Goal: Information Seeking & Learning: Learn about a topic

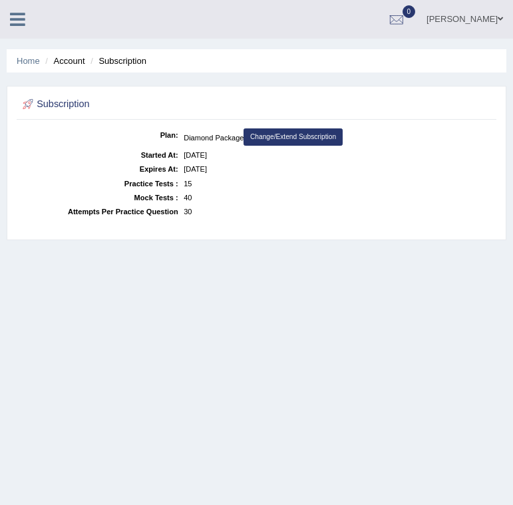
click at [17, 23] on icon at bounding box center [17, 19] width 15 height 17
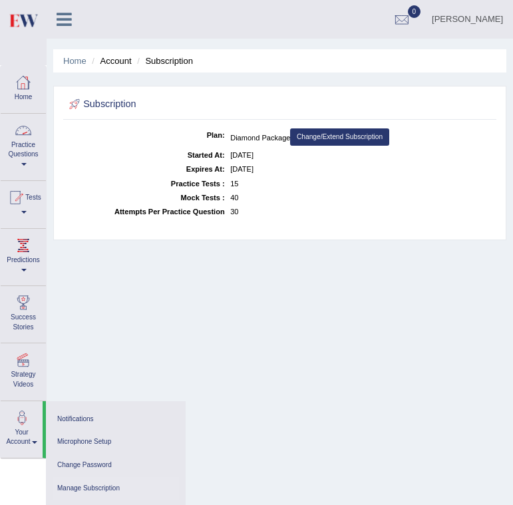
click at [24, 143] on link "Practice Questions" at bounding box center [23, 145] width 45 height 63
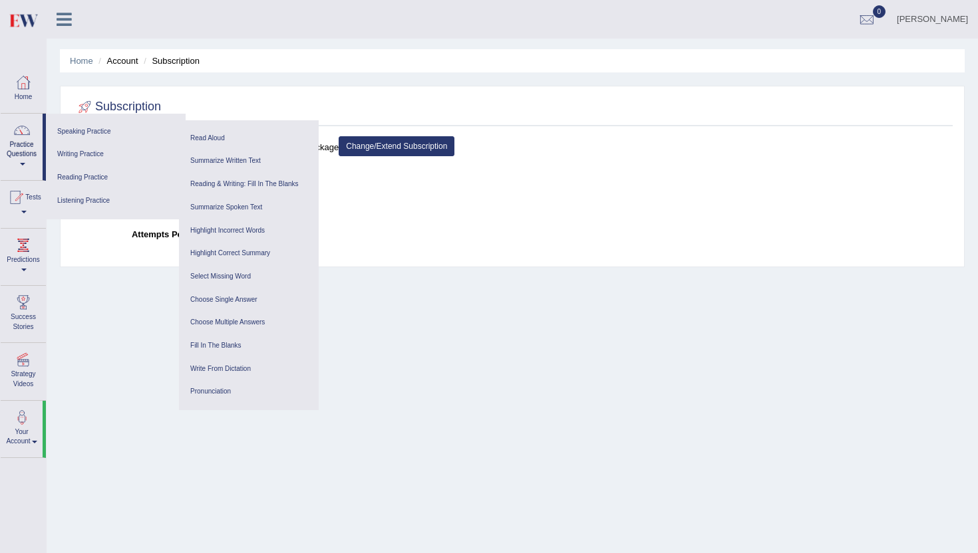
click at [476, 336] on div "Home Account Subscription Subscription Plan: Diamond Package Change/Extend Subs…" at bounding box center [512, 332] width 931 height 665
click at [25, 83] on div at bounding box center [23, 83] width 20 height 20
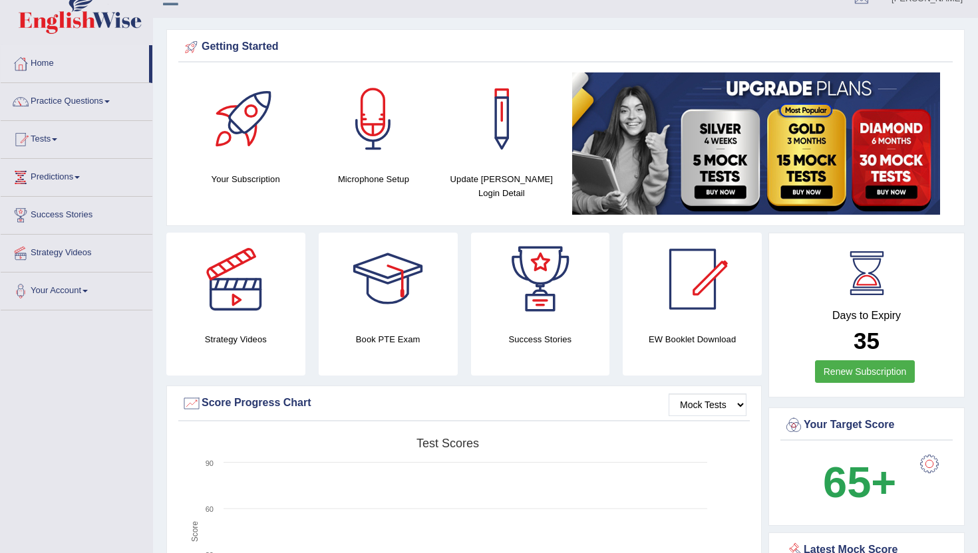
scroll to position [26, 0]
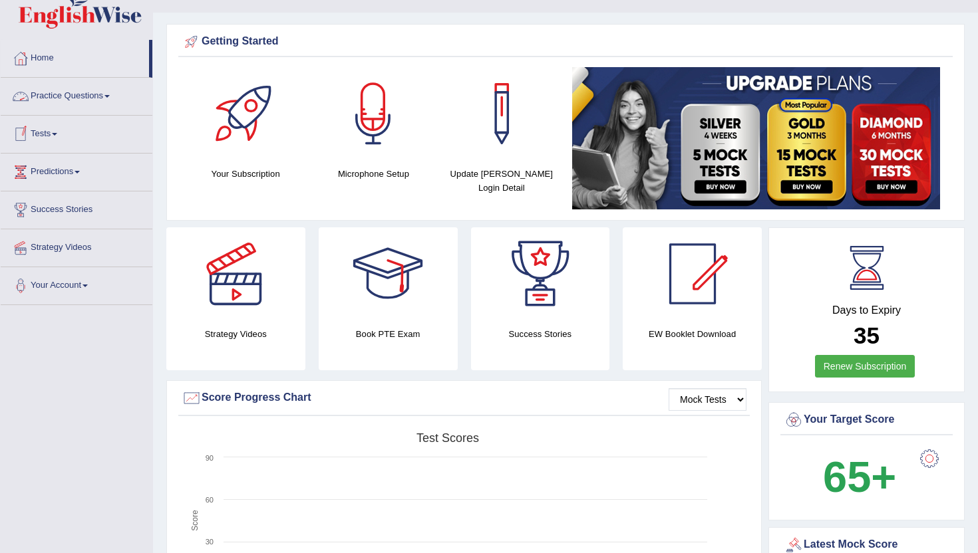
click at [78, 98] on link "Practice Questions" at bounding box center [77, 94] width 152 height 33
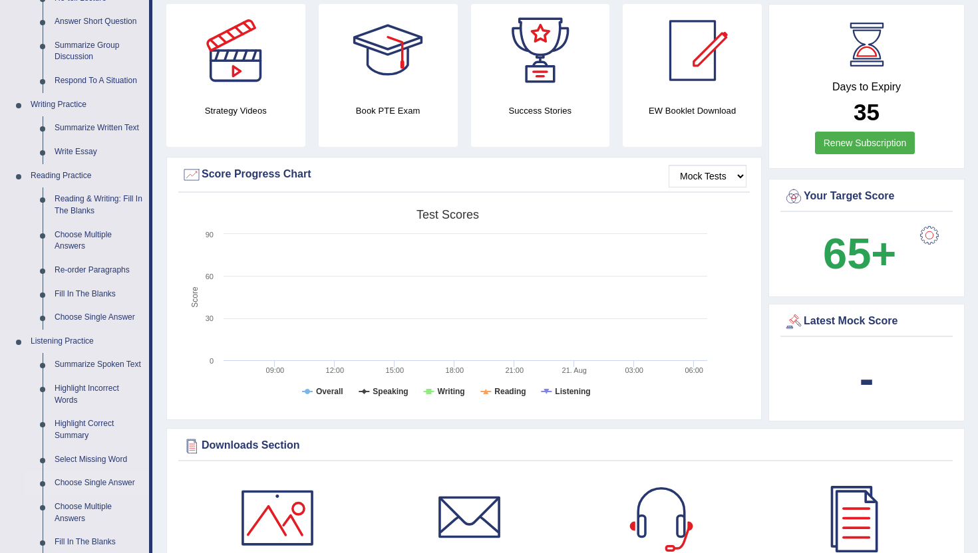
scroll to position [0, 0]
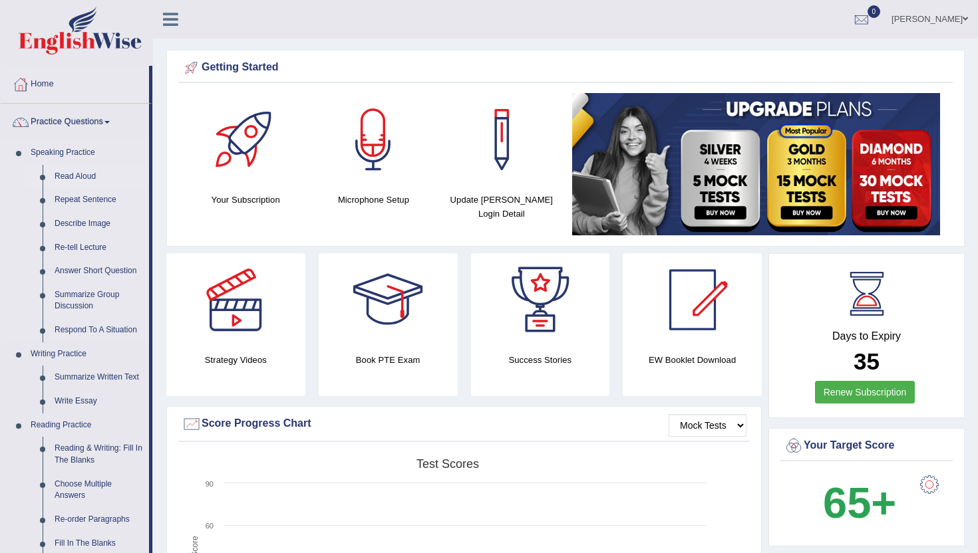
click at [88, 174] on link "Read Aloud" at bounding box center [99, 177] width 100 height 24
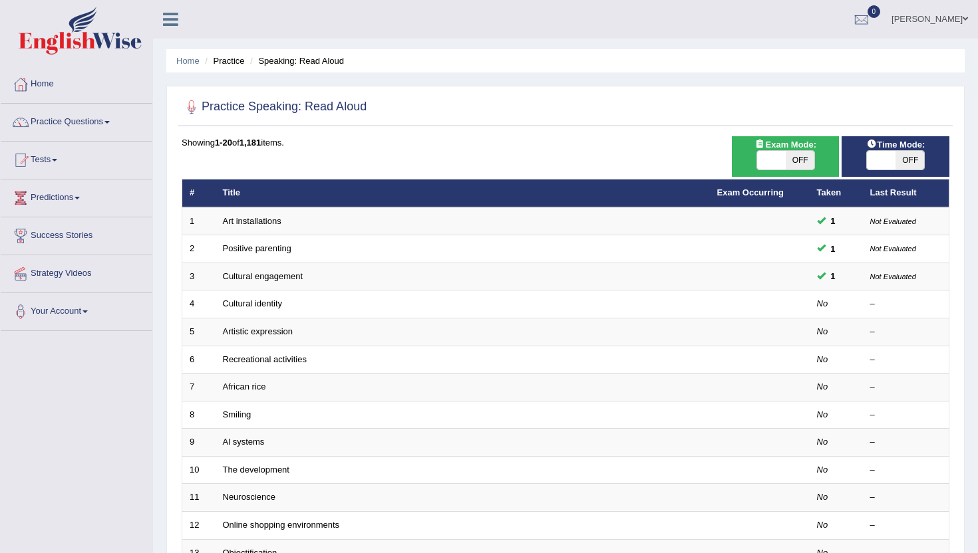
click at [114, 367] on div "Toggle navigation Home Practice Questions Speaking Practice Read Aloud Repeat S…" at bounding box center [489, 437] width 978 height 874
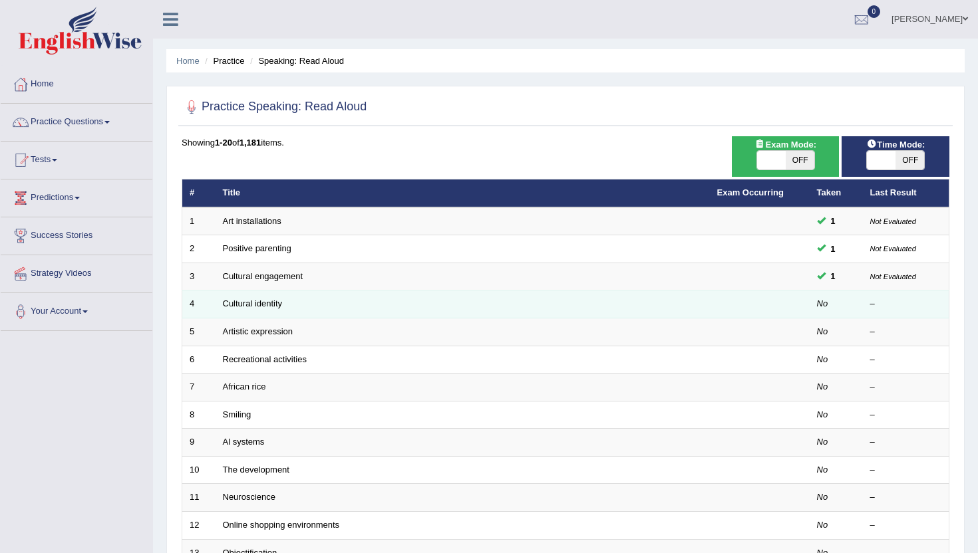
click at [258, 309] on td "Cultural identity" at bounding box center [463, 305] width 494 height 28
click at [258, 308] on link "Cultural identity" at bounding box center [253, 304] width 60 height 10
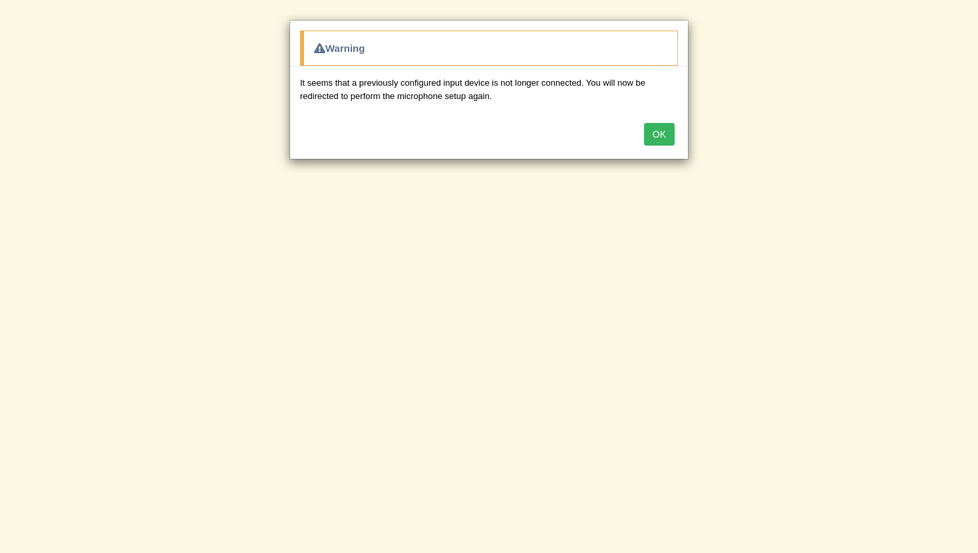
click at [654, 130] on button "OK" at bounding box center [659, 134] width 31 height 23
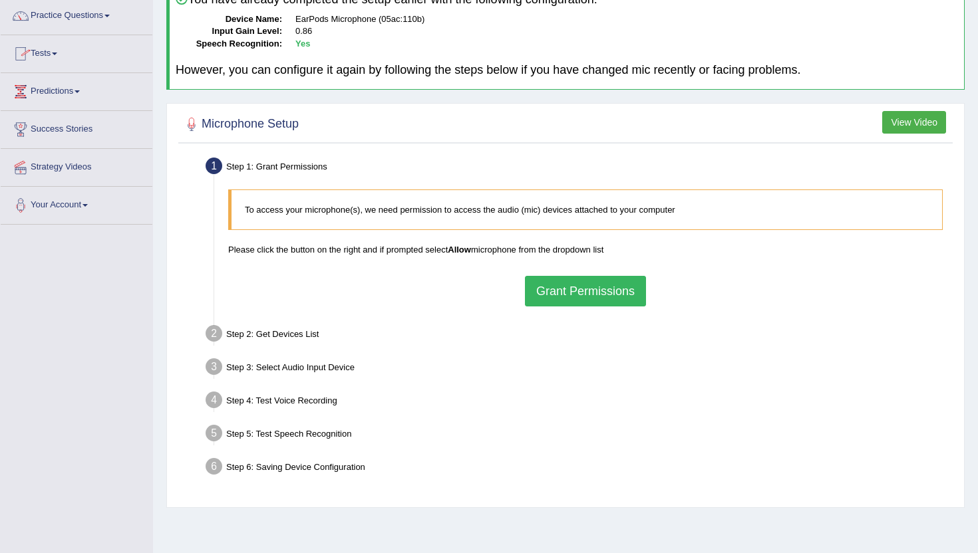
scroll to position [108, 0]
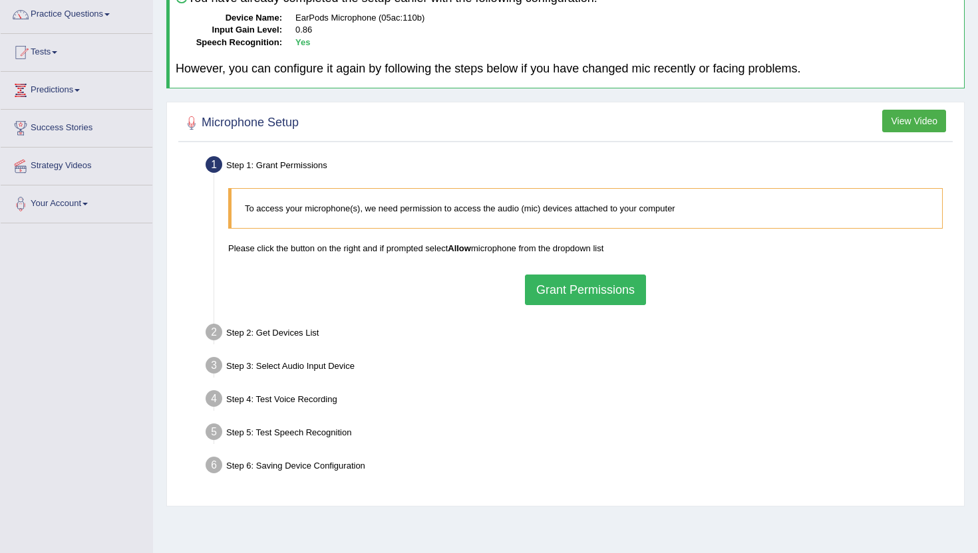
click at [543, 295] on button "Grant Permissions" at bounding box center [585, 290] width 121 height 31
